Goal: Task Accomplishment & Management: Manage account settings

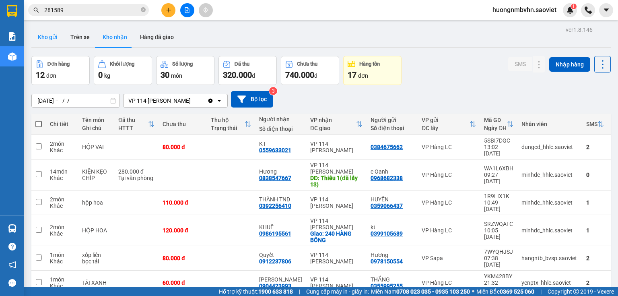
click at [54, 40] on button "Kho gửi" at bounding box center [47, 36] width 33 height 19
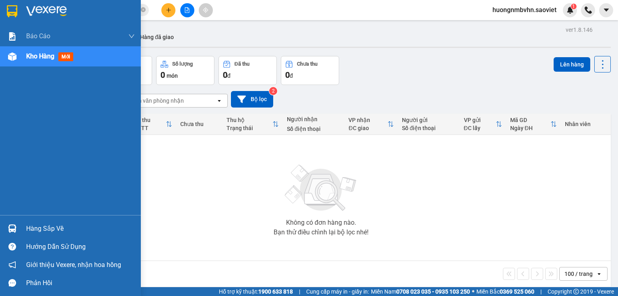
click at [40, 228] on div "Hàng sắp về" at bounding box center [80, 228] width 109 height 12
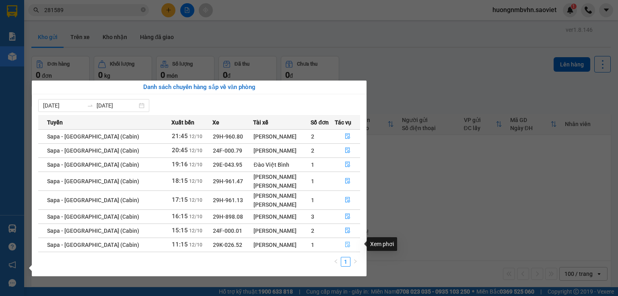
click at [349, 244] on button "button" at bounding box center [347, 244] width 25 height 13
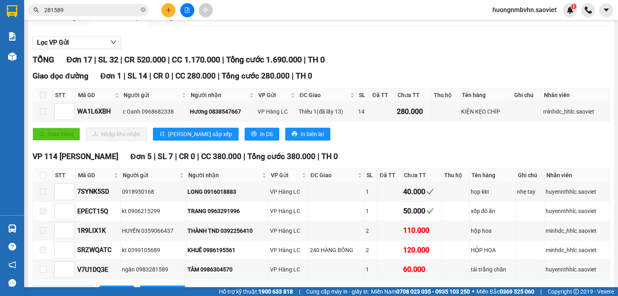
scroll to position [96, 0]
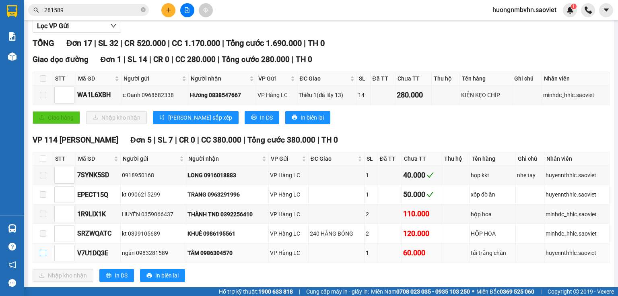
click at [41, 256] on input "checkbox" at bounding box center [43, 252] width 6 height 6
checkbox input "true"
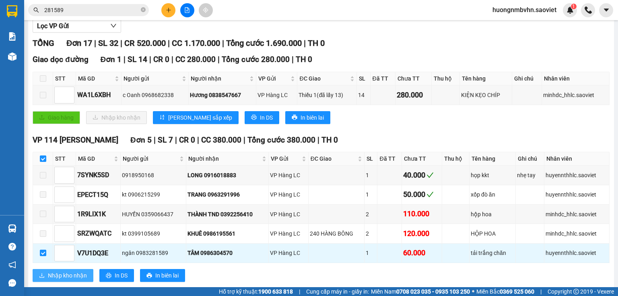
click at [66, 279] on span "Nhập kho nhận" at bounding box center [67, 275] width 39 height 9
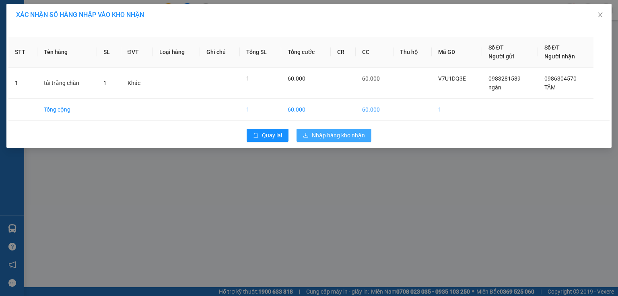
click at [343, 132] on span "Nhập hàng kho nhận" at bounding box center [338, 135] width 53 height 9
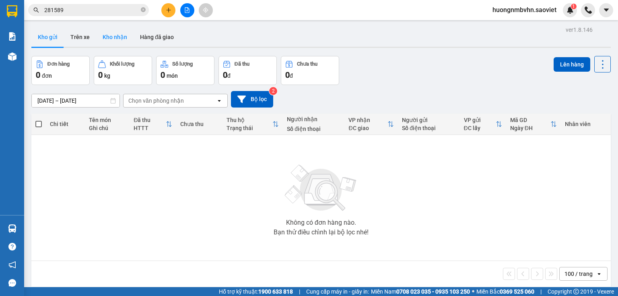
click at [117, 38] on button "Kho nhận" at bounding box center [114, 36] width 37 height 19
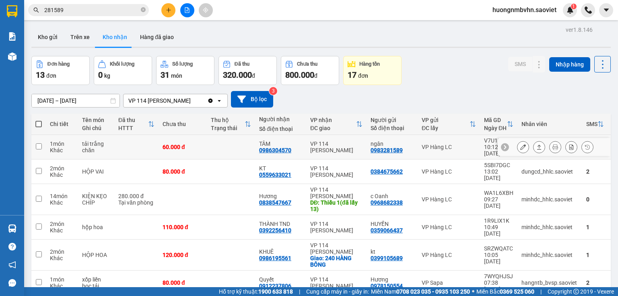
click at [39, 143] on input "checkbox" at bounding box center [39, 146] width 6 height 6
checkbox input "true"
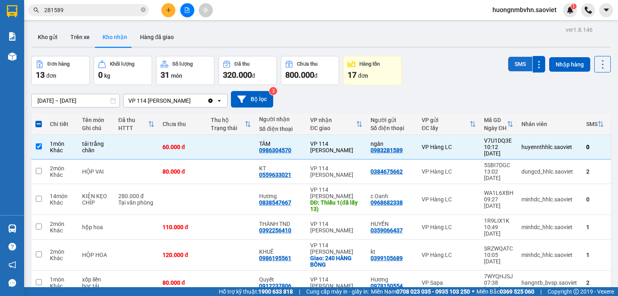
click at [517, 65] on button "SMS" at bounding box center [520, 64] width 24 height 14
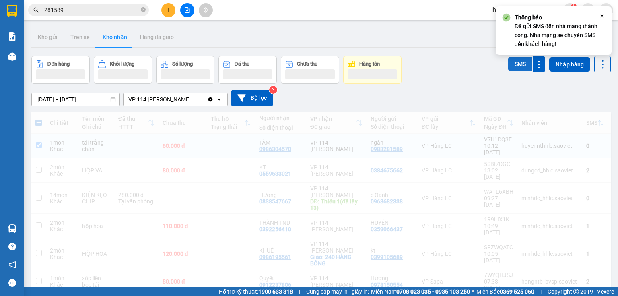
click at [517, 65] on button "SMS" at bounding box center [520, 64] width 24 height 14
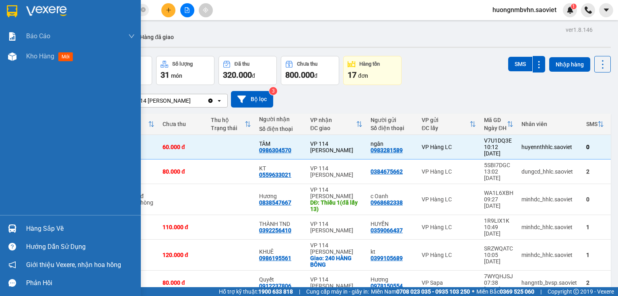
click at [42, 228] on div "Hàng sắp về" at bounding box center [80, 228] width 109 height 12
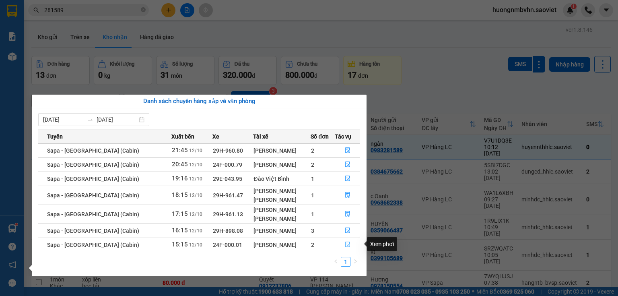
click at [345, 246] on icon "file-done" at bounding box center [347, 245] width 5 height 6
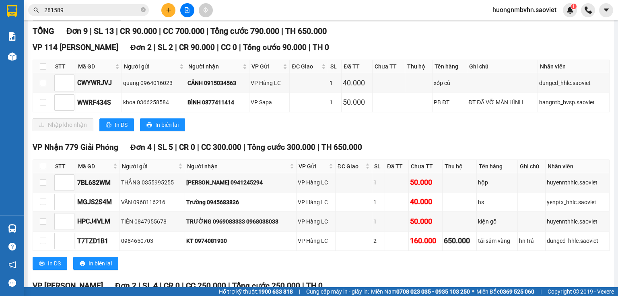
scroll to position [129, 0]
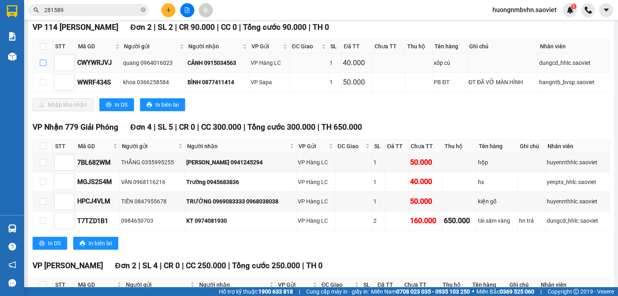
click at [42, 66] on input "checkbox" at bounding box center [43, 63] width 6 height 6
checkbox input "true"
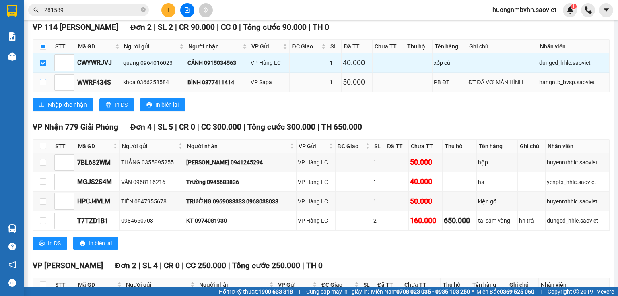
click at [42, 85] on input "checkbox" at bounding box center [43, 82] width 6 height 6
checkbox input "true"
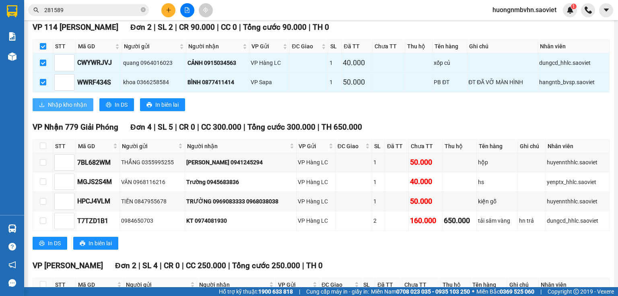
click at [51, 109] on span "Nhập kho nhận" at bounding box center [67, 104] width 39 height 9
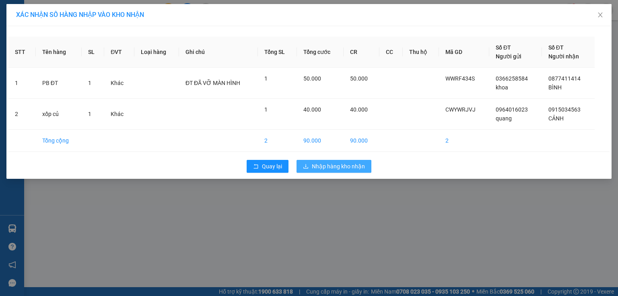
click at [331, 166] on span "Nhập hàng kho nhận" at bounding box center [338, 166] width 53 height 9
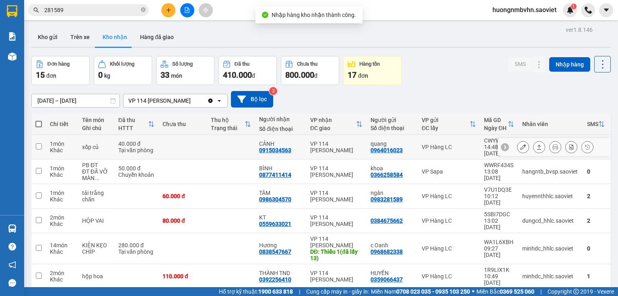
click at [36, 143] on input "checkbox" at bounding box center [39, 146] width 6 height 6
checkbox input "true"
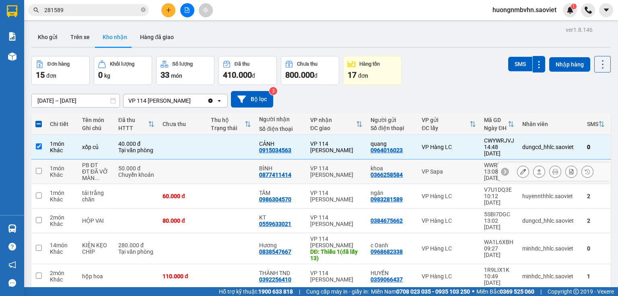
click at [40, 168] on input "checkbox" at bounding box center [39, 171] width 6 height 6
checkbox input "true"
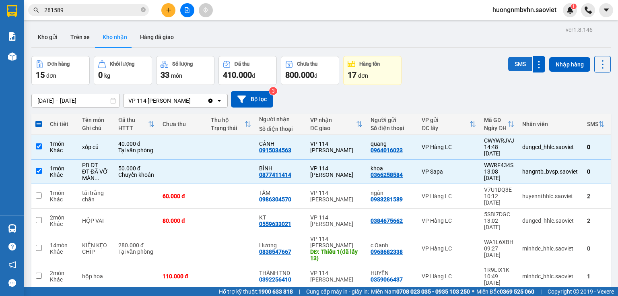
click at [520, 63] on button "SMS" at bounding box center [520, 64] width 24 height 14
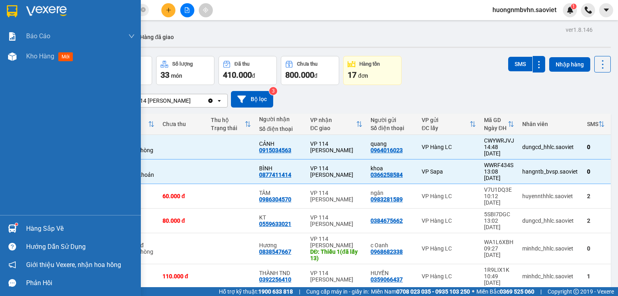
click at [43, 228] on div "Hàng sắp về" at bounding box center [80, 228] width 109 height 12
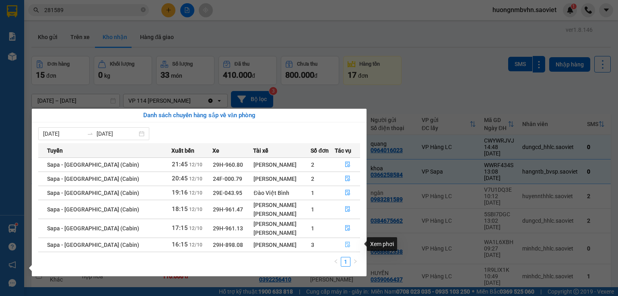
click at [345, 246] on icon "file-done" at bounding box center [348, 244] width 6 height 6
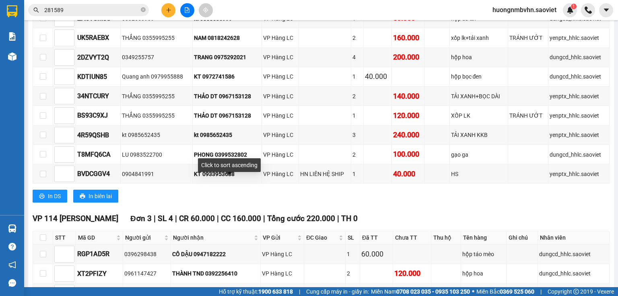
scroll to position [386, 0]
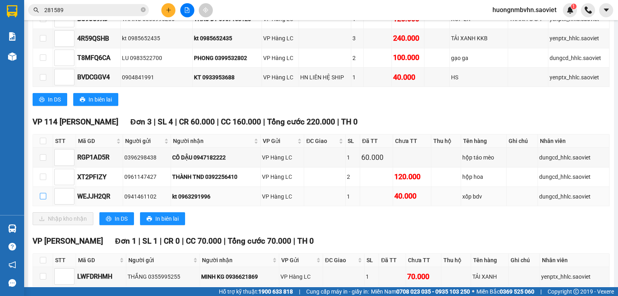
click at [43, 199] on input "checkbox" at bounding box center [43, 196] width 6 height 6
checkbox input "true"
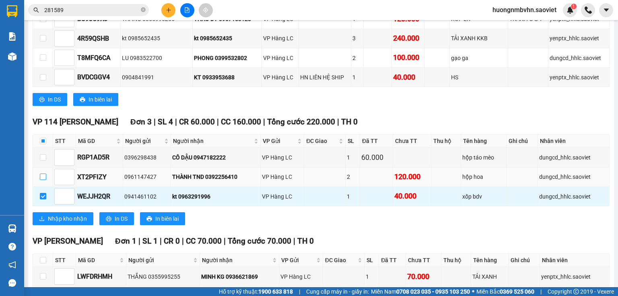
click at [43, 180] on input "checkbox" at bounding box center [43, 176] width 6 height 6
checkbox input "true"
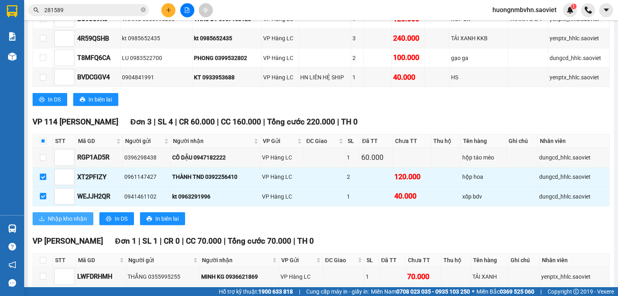
click at [66, 222] on span "Nhập kho nhận" at bounding box center [67, 218] width 39 height 9
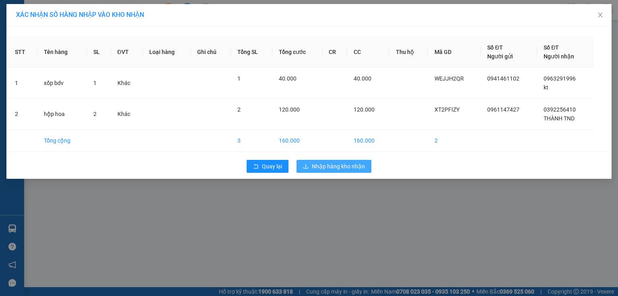
click at [324, 167] on span "Nhập hàng kho nhận" at bounding box center [338, 166] width 53 height 9
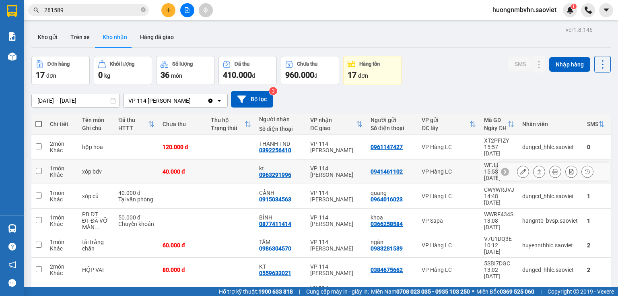
click at [38, 168] on input "checkbox" at bounding box center [39, 171] width 6 height 6
checkbox input "true"
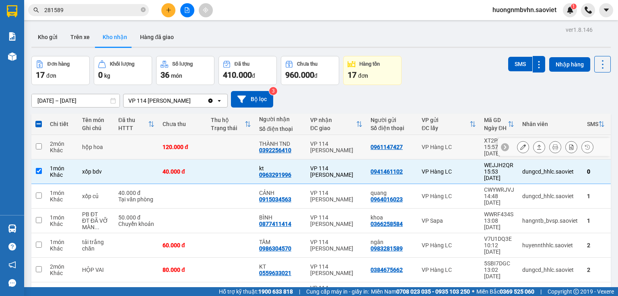
click at [39, 145] on input "checkbox" at bounding box center [39, 146] width 6 height 6
checkbox input "true"
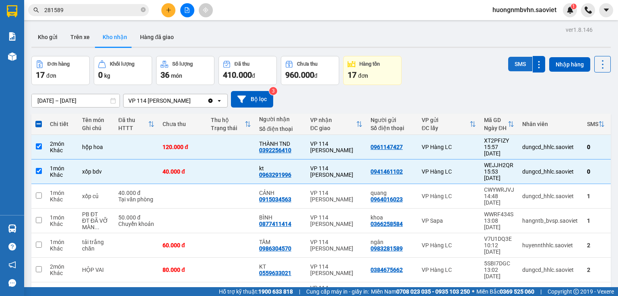
click at [515, 60] on button "SMS" at bounding box center [520, 64] width 24 height 14
click at [516, 66] on button "SMS" at bounding box center [520, 64] width 24 height 14
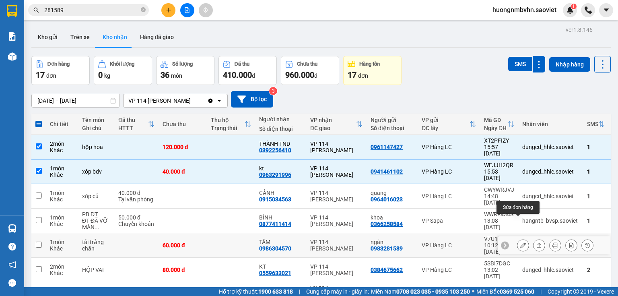
click at [520, 242] on icon at bounding box center [523, 245] width 6 height 6
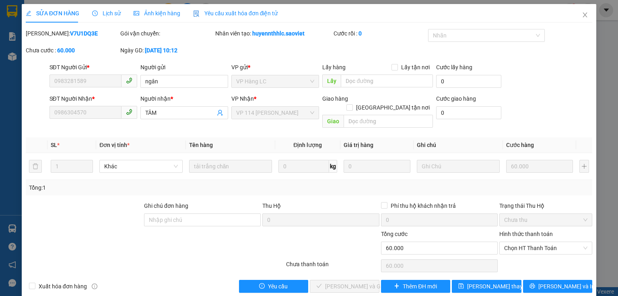
type input "0983281589"
type input "ngân"
type input "0986304570"
type input "TÂM"
type input "0"
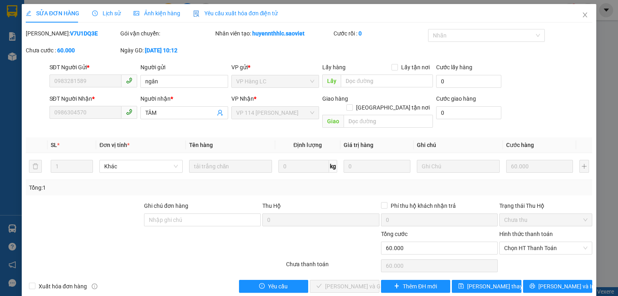
type input "60.000"
click at [529, 242] on span "Chọn HT Thanh Toán" at bounding box center [545, 248] width 83 height 12
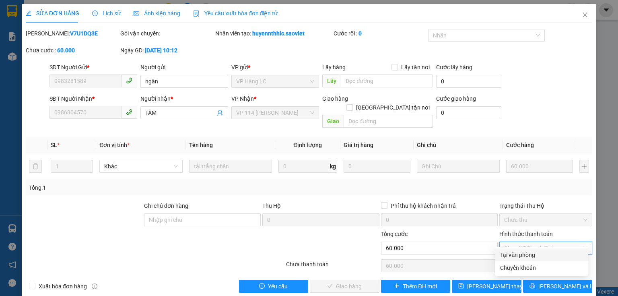
click at [519, 255] on div "Tại văn phòng" at bounding box center [541, 254] width 83 height 9
type input "0"
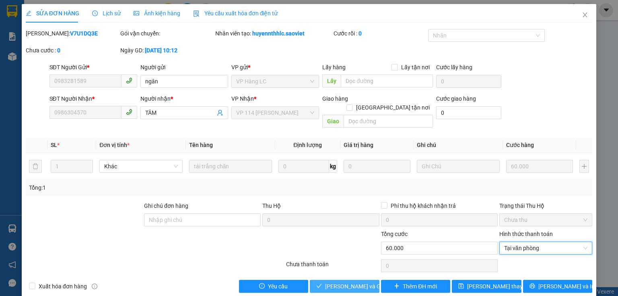
click at [351, 281] on span "[PERSON_NAME] và Giao hàng" at bounding box center [363, 285] width 77 height 9
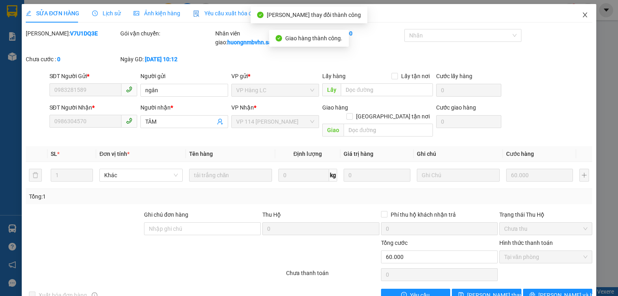
click at [583, 14] on icon "close" at bounding box center [585, 14] width 4 height 5
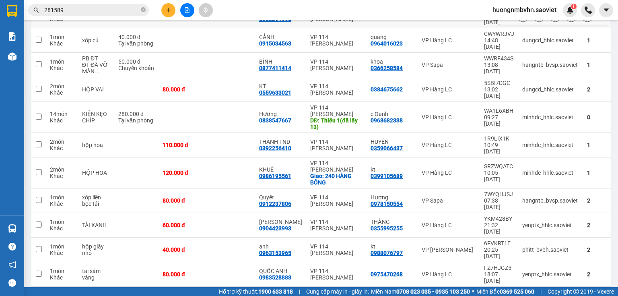
scroll to position [161, 0]
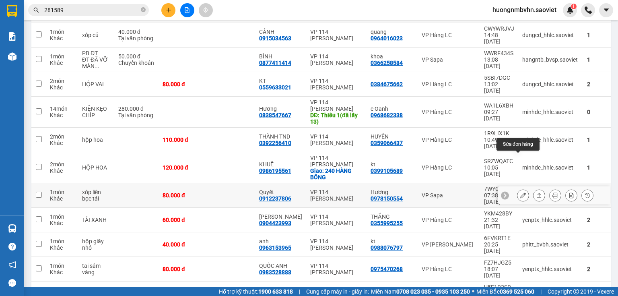
click at [517, 188] on button at bounding box center [522, 195] width 11 height 14
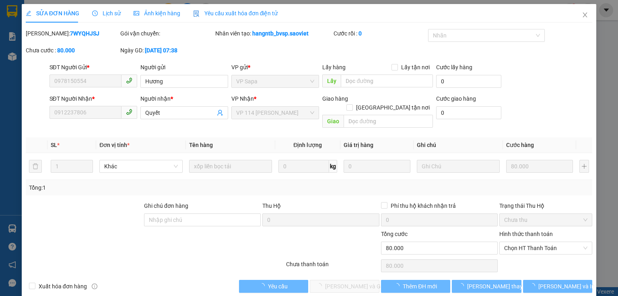
type input "0978150554"
type input "Hương"
type input "0912237806"
type input "Quyết"
type input "0"
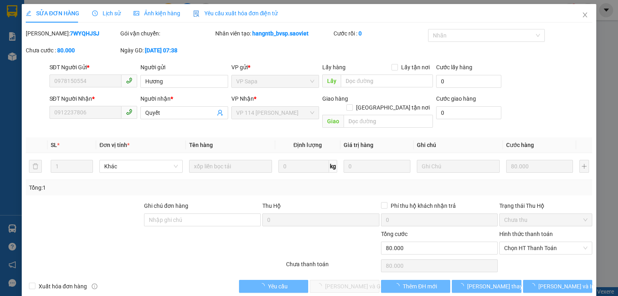
type input "80.000"
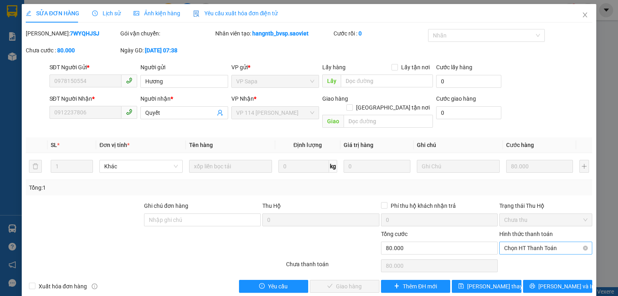
click at [524, 242] on span "Chọn HT Thanh Toán" at bounding box center [545, 248] width 83 height 12
click at [516, 254] on div "Tại văn phòng" at bounding box center [541, 254] width 83 height 9
type input "0"
click at [347, 281] on span "[PERSON_NAME] và Giao hàng" at bounding box center [363, 285] width 77 height 9
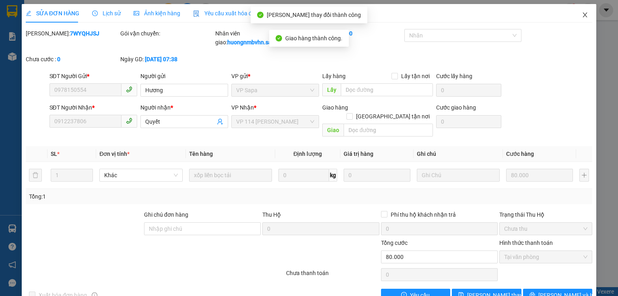
click at [583, 17] on icon "close" at bounding box center [585, 14] width 4 height 5
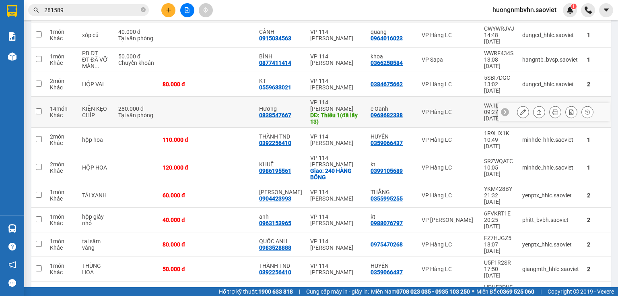
scroll to position [192, 0]
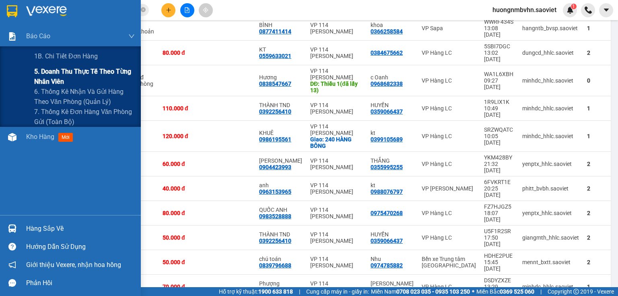
click at [56, 74] on span "5. Doanh thu thực tế theo từng nhân viên" at bounding box center [84, 76] width 101 height 20
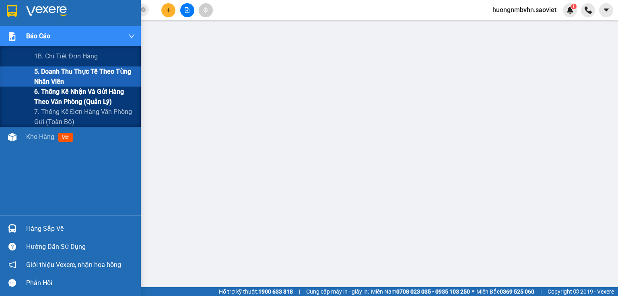
click at [51, 94] on span "6. Thống kê nhận và gửi hàng theo văn phòng (quản lý)" at bounding box center [84, 96] width 101 height 20
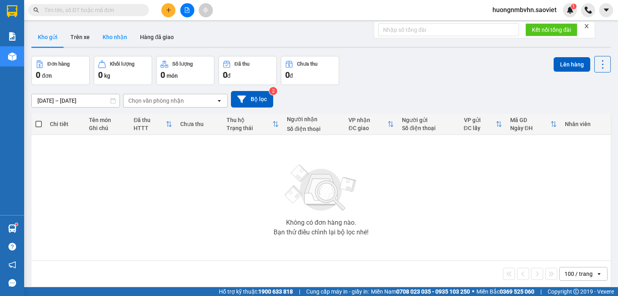
click at [111, 40] on button "Kho nhận" at bounding box center [114, 36] width 37 height 19
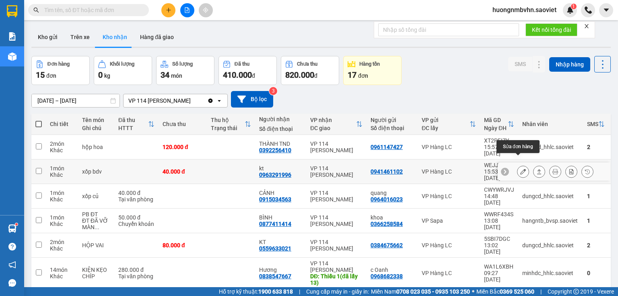
click at [520, 168] on icon at bounding box center [523, 171] width 6 height 6
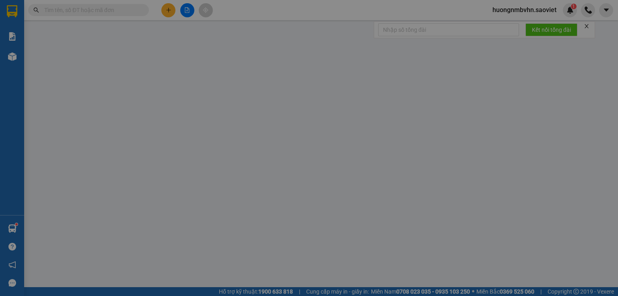
type input "0941461102"
type input "0963291996"
type input "kt"
type input "0"
type input "40.000"
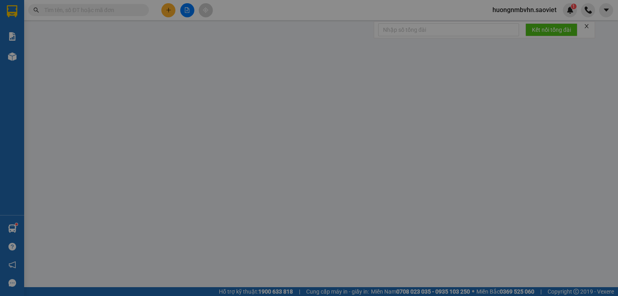
type input "40.000"
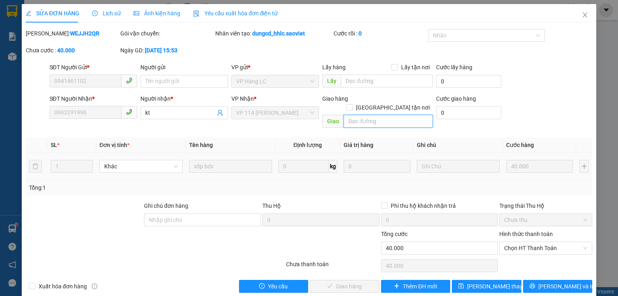
click at [362, 115] on input "text" at bounding box center [387, 121] width 89 height 13
type input "gọi ko nghe,sau thuê bao"
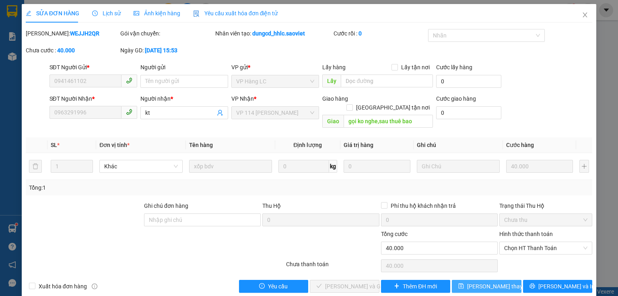
click at [486, 281] on span "[PERSON_NAME] thay đổi" at bounding box center [499, 285] width 64 height 9
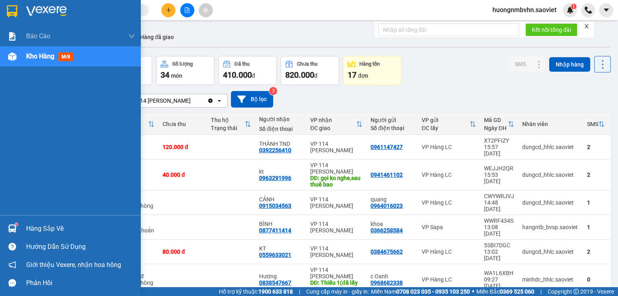
click at [41, 227] on div "Hàng sắp về" at bounding box center [80, 228] width 109 height 12
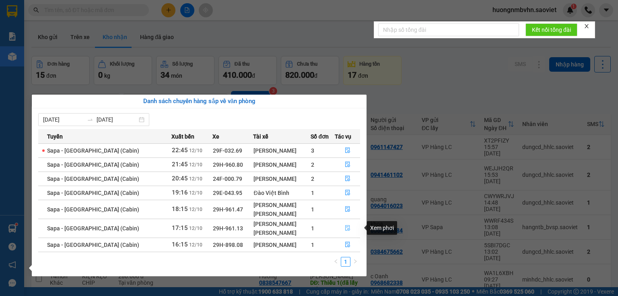
click at [345, 227] on icon "file-done" at bounding box center [348, 228] width 6 height 6
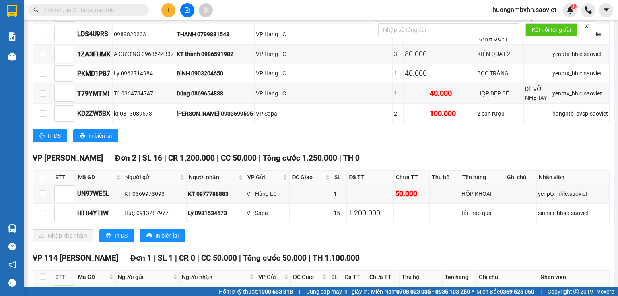
scroll to position [289, 0]
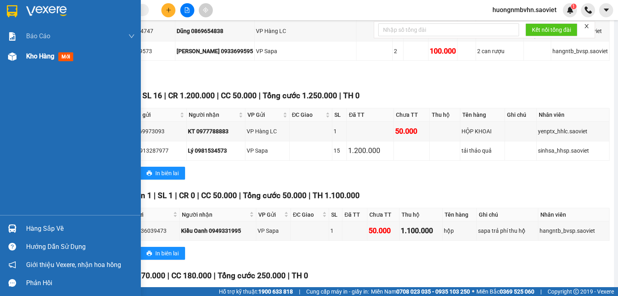
click at [32, 58] on span "Kho hàng" at bounding box center [40, 56] width 28 height 8
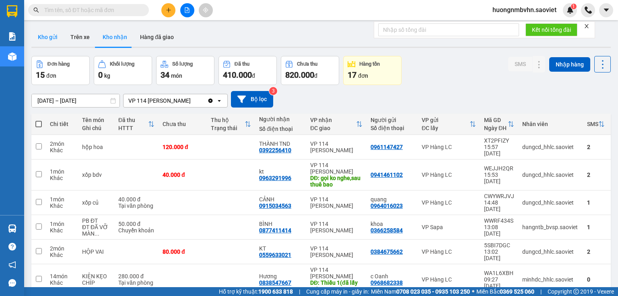
click at [53, 38] on button "Kho gửi" at bounding box center [47, 36] width 33 height 19
